Goal: Information Seeking & Learning: Understand process/instructions

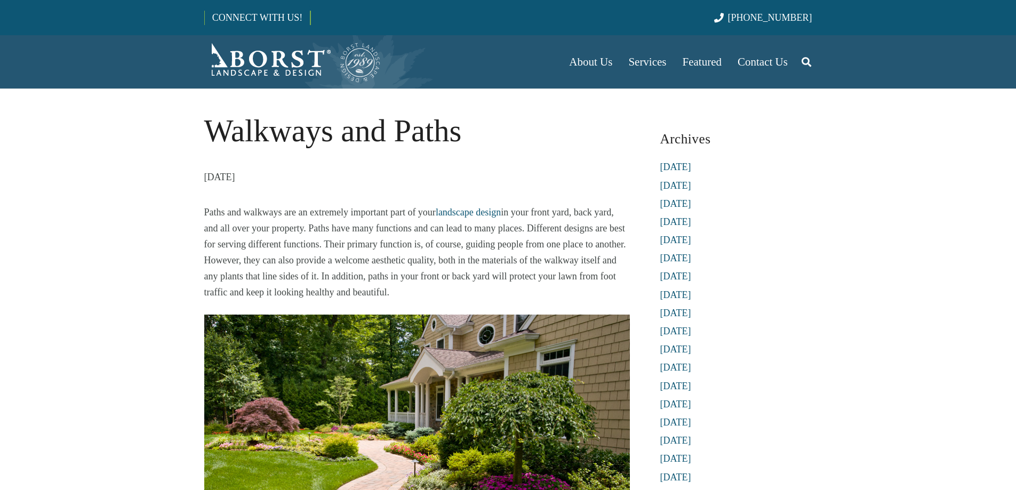
click at [552, 376] on img at bounding box center [416, 456] width 425 height 283
drag, startPoint x: 0, startPoint y: 0, endPoint x: 552, endPoint y: 376, distance: 667.7
click at [552, 376] on img at bounding box center [416, 456] width 425 height 283
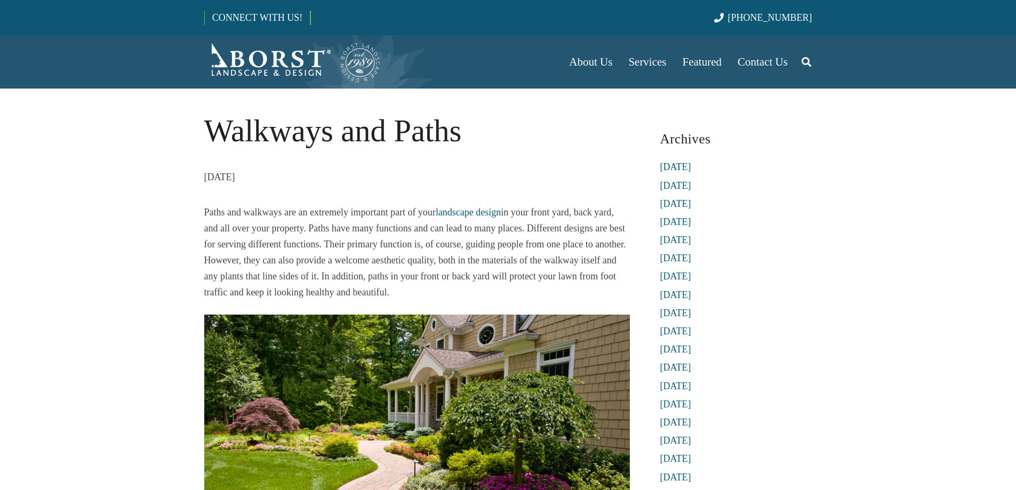
click at [552, 376] on img at bounding box center [416, 456] width 425 height 283
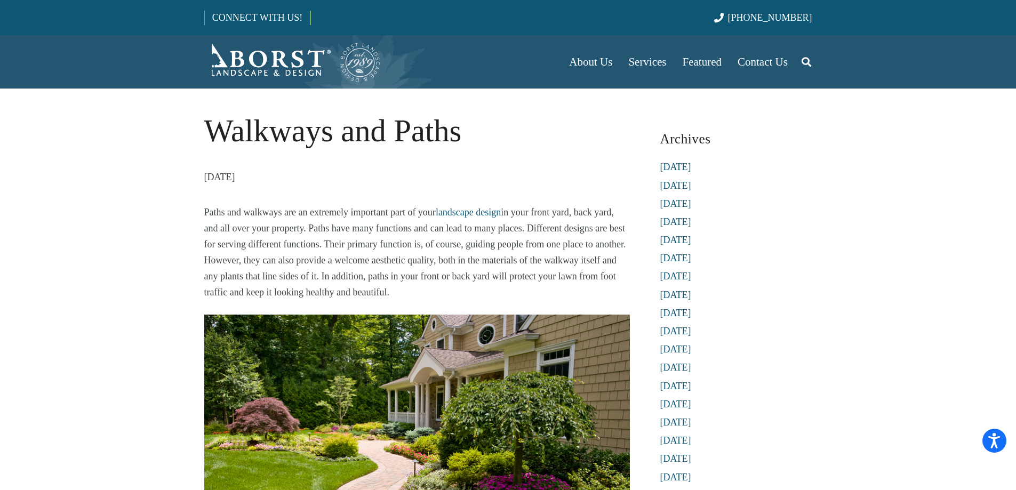
click at [552, 376] on img at bounding box center [416, 456] width 425 height 283
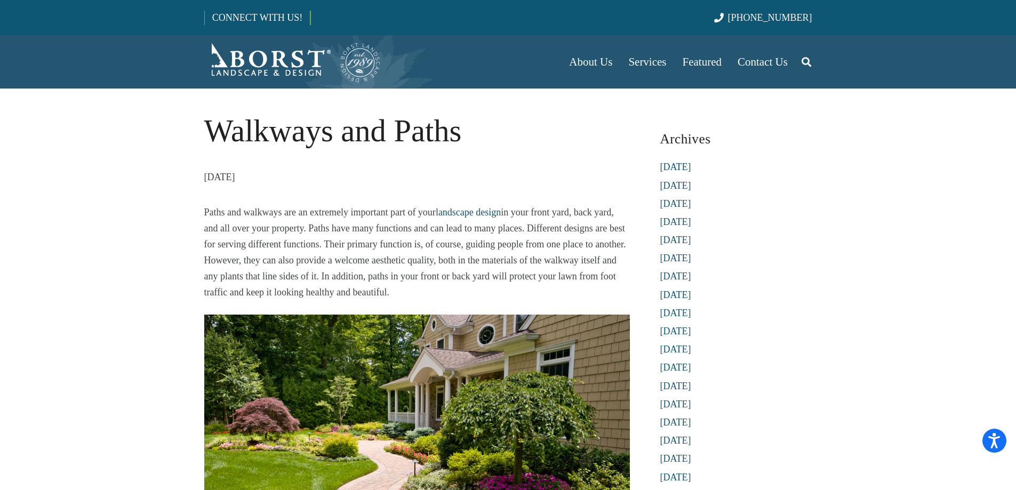
click at [552, 376] on img at bounding box center [416, 456] width 425 height 283
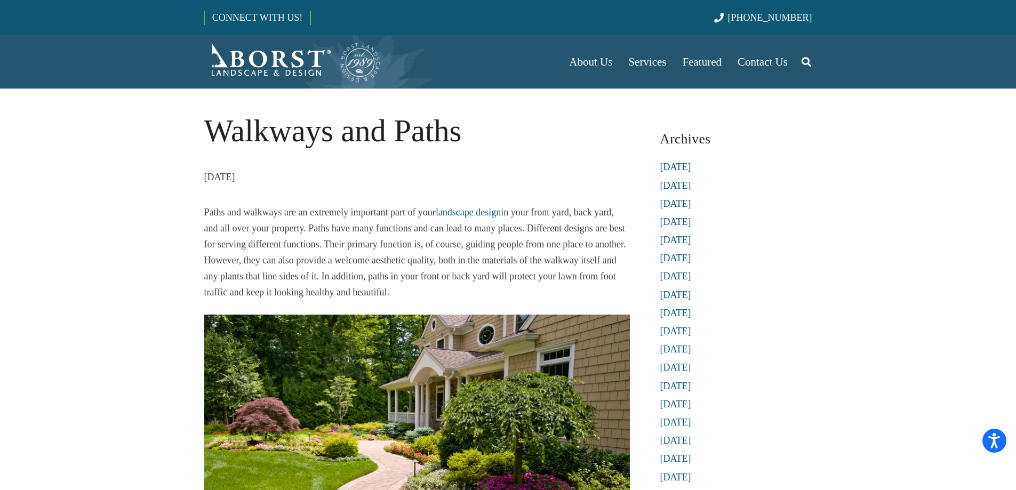
click at [552, 376] on img at bounding box center [416, 456] width 425 height 283
click at [532, 452] on img at bounding box center [416, 456] width 425 height 283
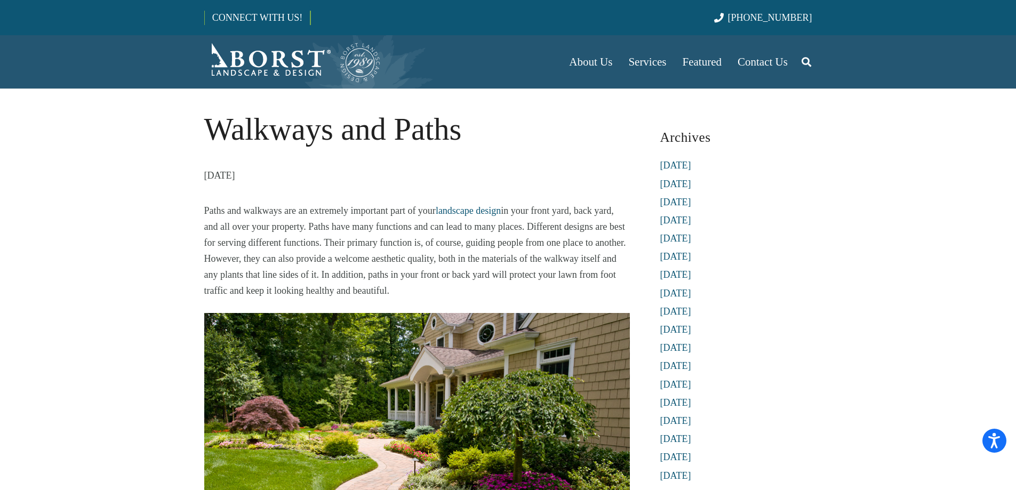
click at [495, 433] on img at bounding box center [416, 454] width 425 height 283
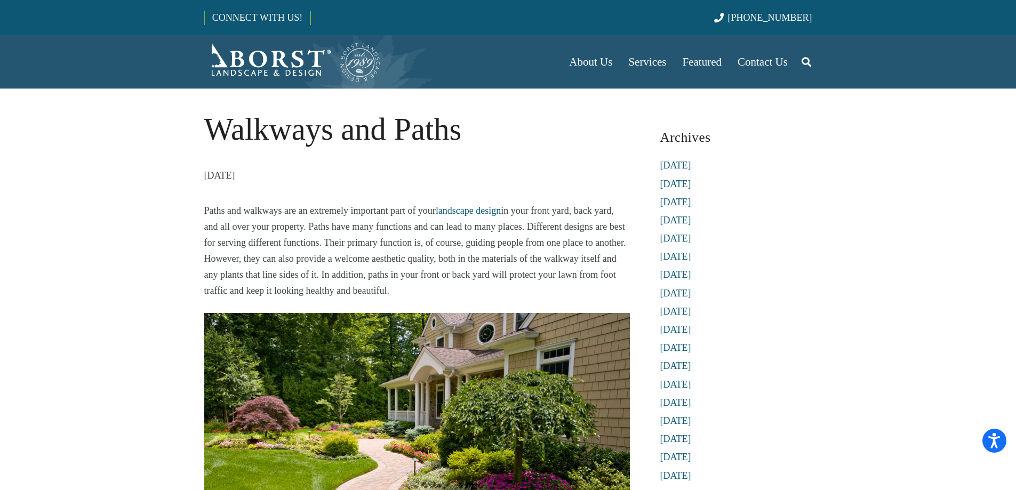
click at [495, 433] on img at bounding box center [416, 454] width 425 height 283
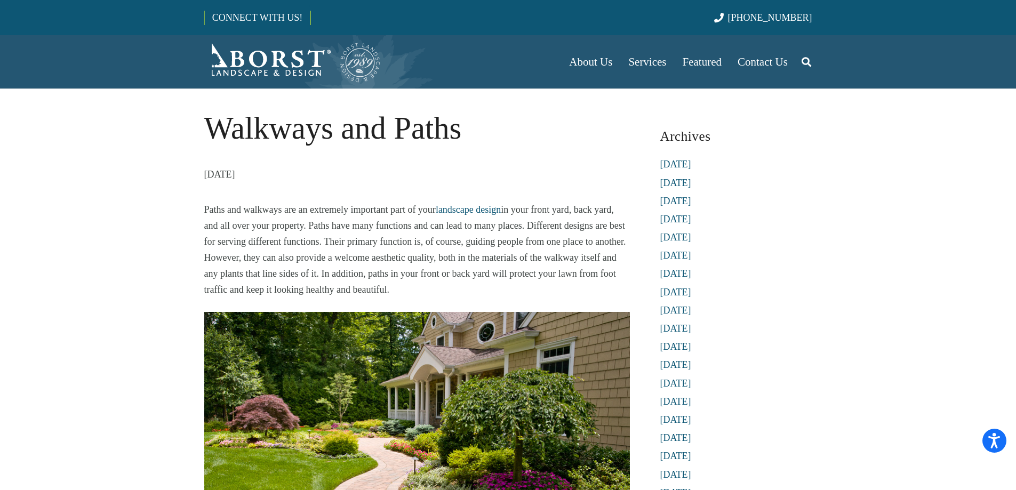
click at [489, 404] on img at bounding box center [416, 453] width 425 height 283
click at [446, 352] on img at bounding box center [416, 453] width 425 height 283
click at [436, 338] on img at bounding box center [416, 453] width 425 height 283
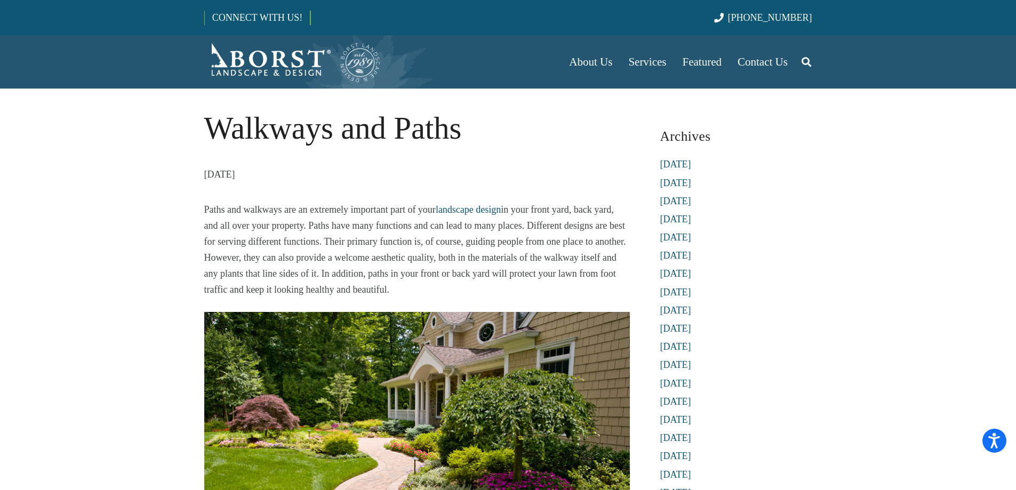
click at [436, 338] on img at bounding box center [416, 453] width 425 height 283
drag, startPoint x: 436, startPoint y: 338, endPoint x: 443, endPoint y: 350, distance: 14.1
click at [443, 350] on img at bounding box center [416, 453] width 425 height 283
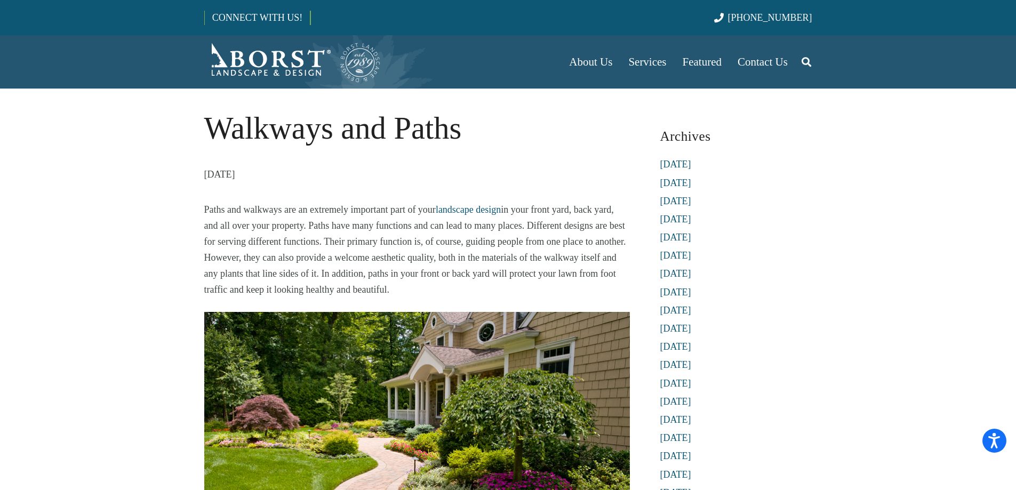
click at [444, 349] on img at bounding box center [416, 453] width 425 height 283
click at [435, 338] on img at bounding box center [416, 453] width 425 height 283
click at [435, 339] on img at bounding box center [416, 453] width 425 height 283
click at [435, 340] on img at bounding box center [416, 453] width 425 height 283
drag, startPoint x: 435, startPoint y: 340, endPoint x: 432, endPoint y: 326, distance: 14.0
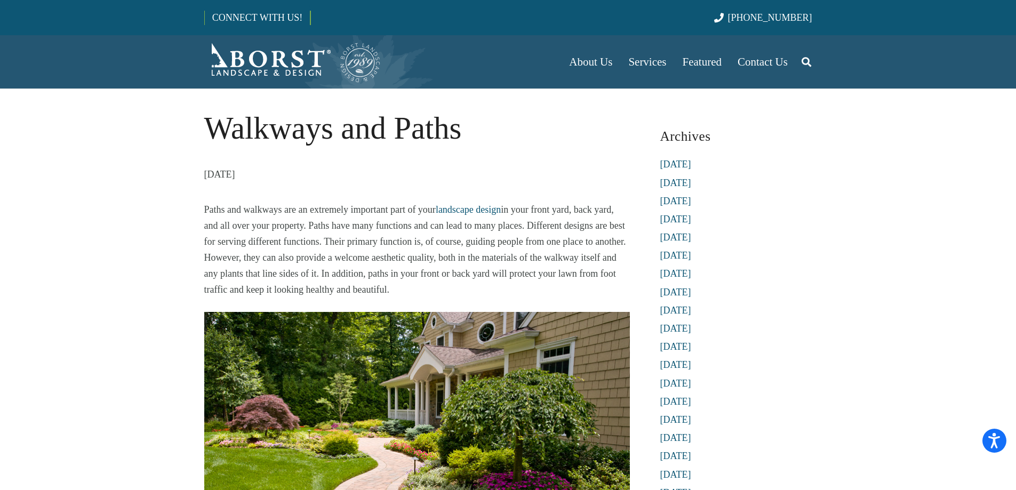
click at [432, 326] on img at bounding box center [416, 453] width 425 height 283
click at [433, 327] on img at bounding box center [416, 453] width 425 height 283
click at [427, 322] on img at bounding box center [416, 453] width 425 height 283
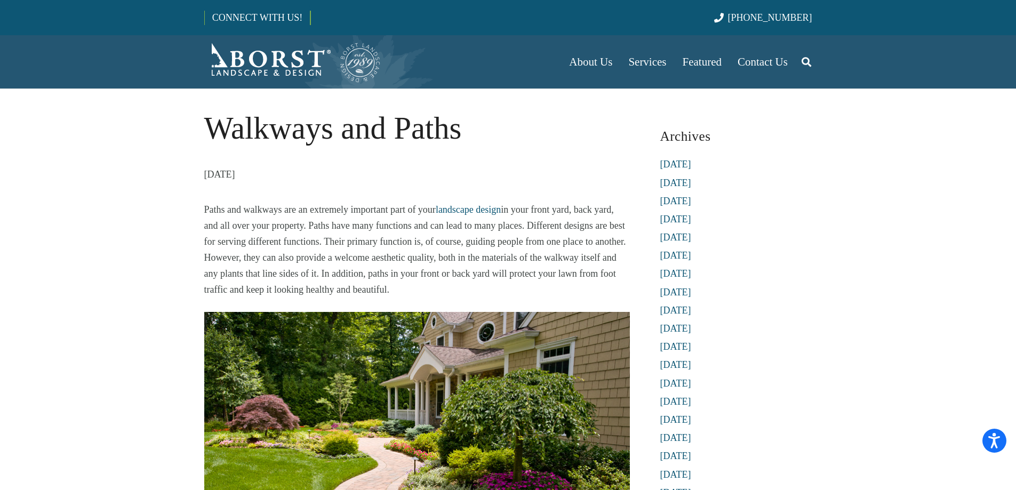
click at [427, 322] on img at bounding box center [416, 453] width 425 height 283
click at [421, 316] on img at bounding box center [416, 453] width 425 height 283
drag, startPoint x: 421, startPoint y: 316, endPoint x: 409, endPoint y: 306, distance: 15.5
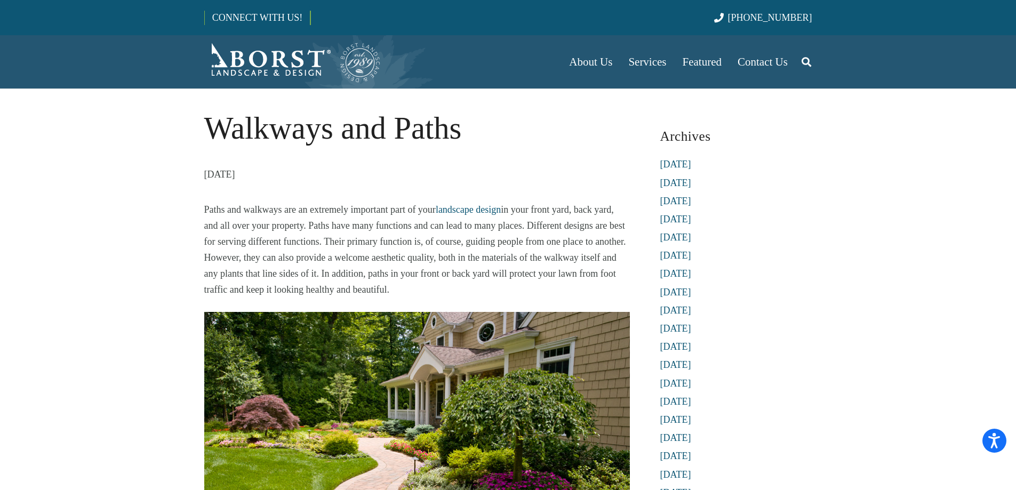
drag, startPoint x: 408, startPoint y: 304, endPoint x: 403, endPoint y: 300, distance: 6.8
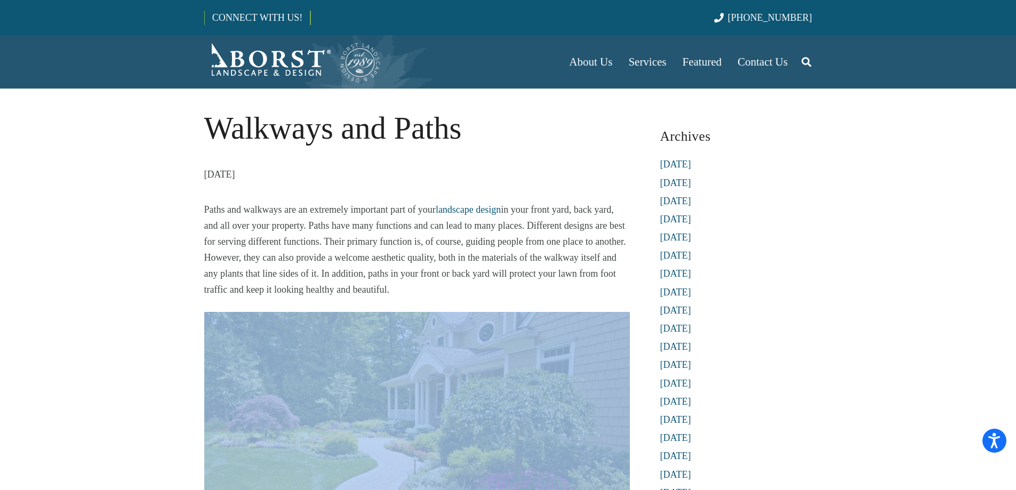
click at [392, 291] on p "Paths and walkways are an extremely important part of your landscape design in …" at bounding box center [416, 248] width 425 height 96
